Goal: Find specific page/section: Find specific page/section

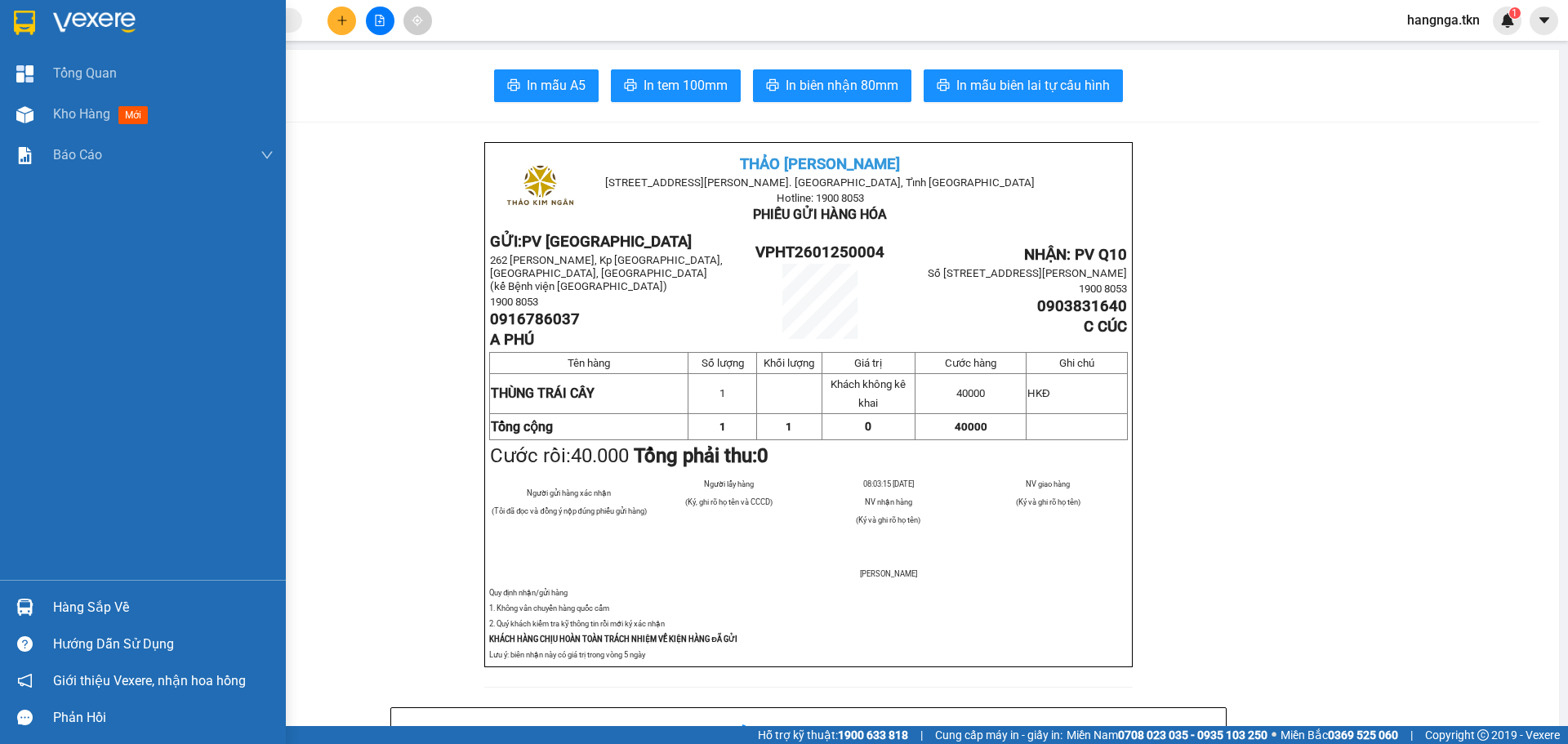
click at [25, 14] on img at bounding box center [24, 22] width 21 height 24
